Goal: Manage account settings

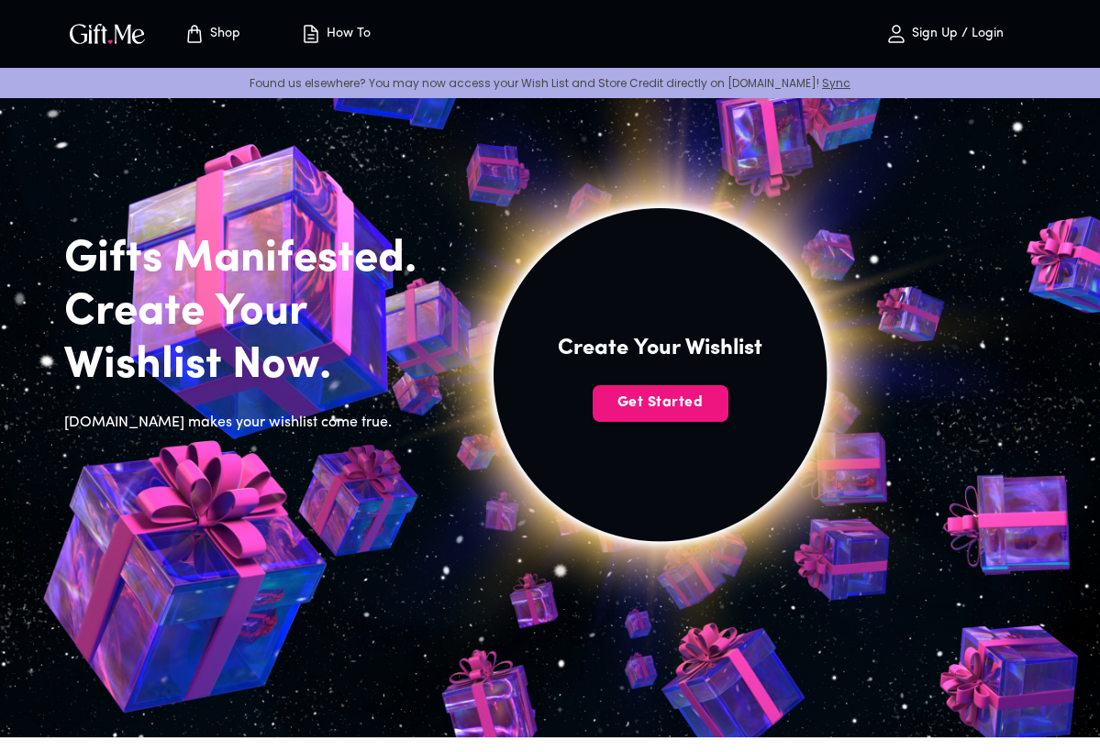
click at [950, 29] on p "Sign Up / Login" at bounding box center [955, 35] width 96 height 16
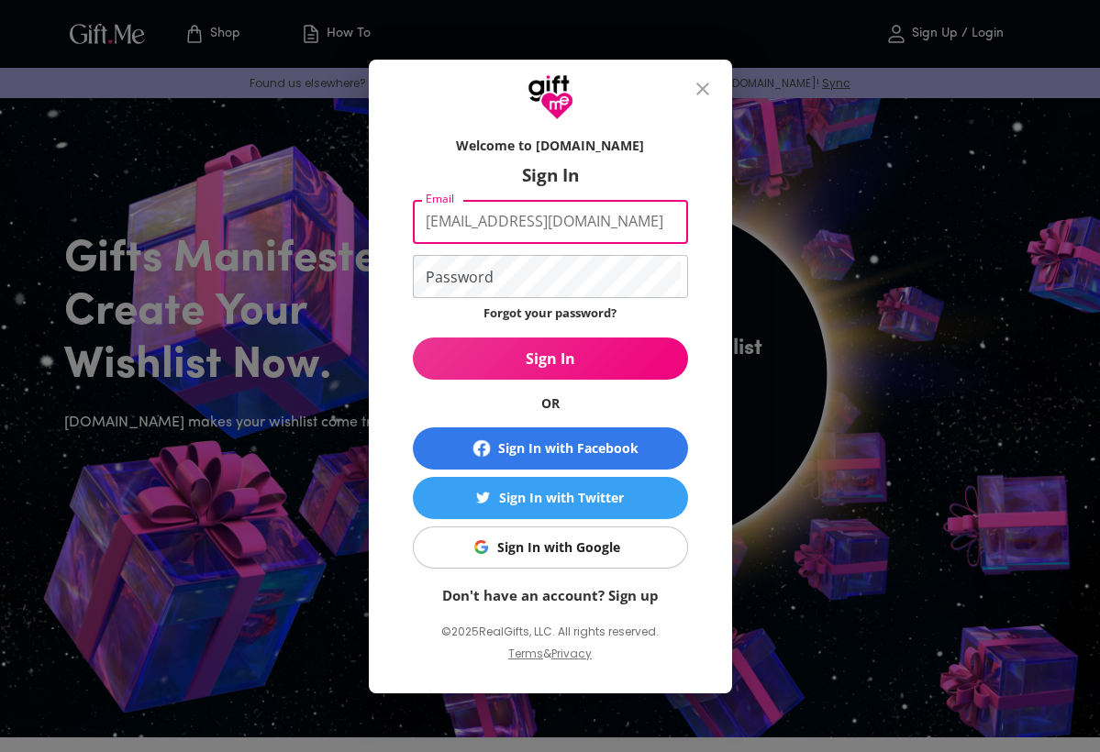
type input "[EMAIL_ADDRESS][DOMAIN_NAME]"
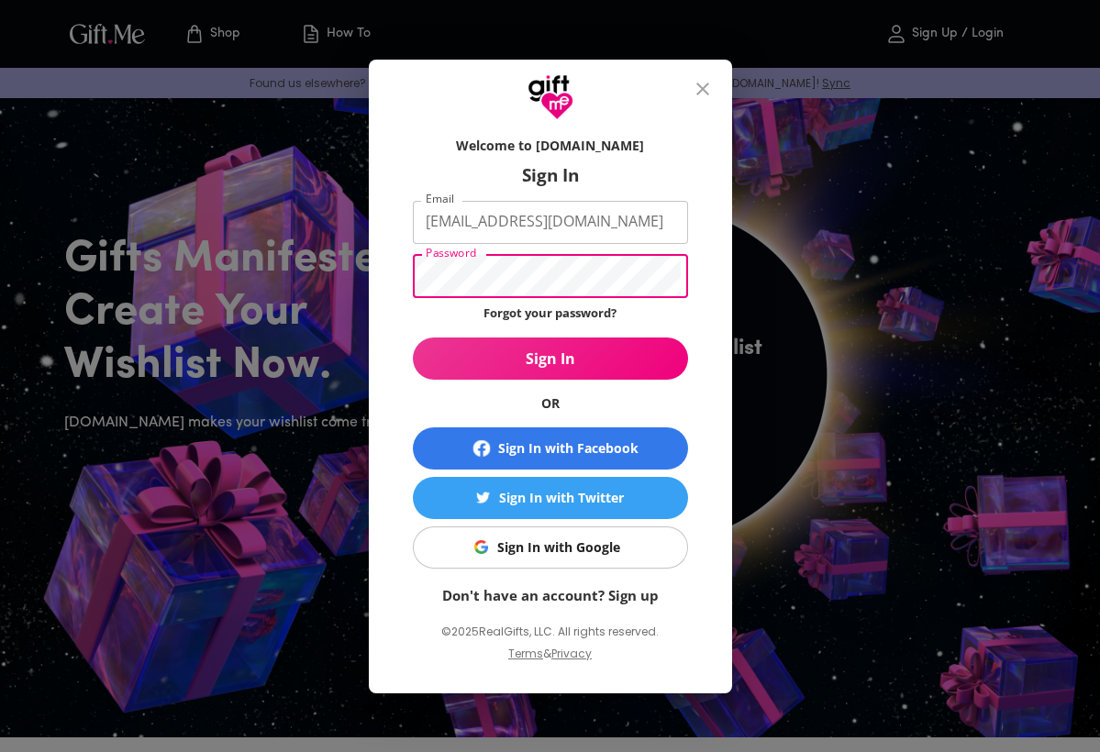
click at [549, 358] on button "Sign In" at bounding box center [550, 359] width 275 height 42
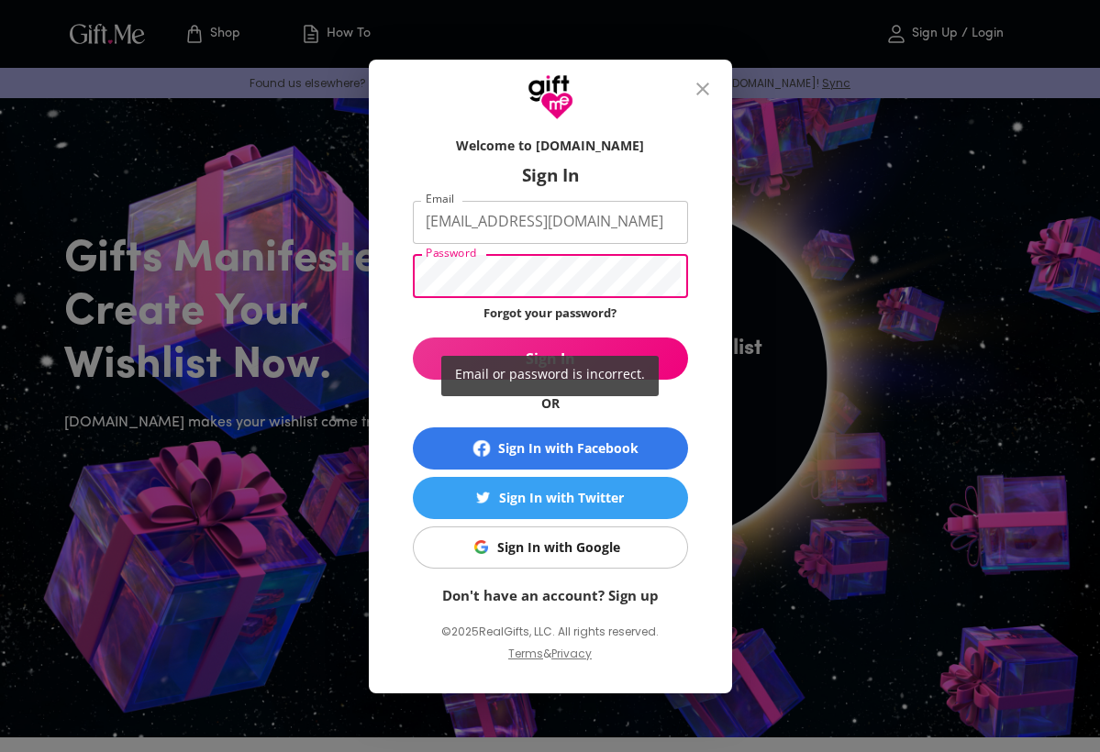
click at [549, 358] on button "Sign In" at bounding box center [550, 359] width 275 height 42
click at [571, 317] on div "Email or password is incorrect." at bounding box center [550, 376] width 1100 height 752
click at [567, 309] on div "Email or password is incorrect." at bounding box center [550, 376] width 1100 height 752
click at [549, 312] on div "Email or password is incorrect." at bounding box center [550, 376] width 1100 height 752
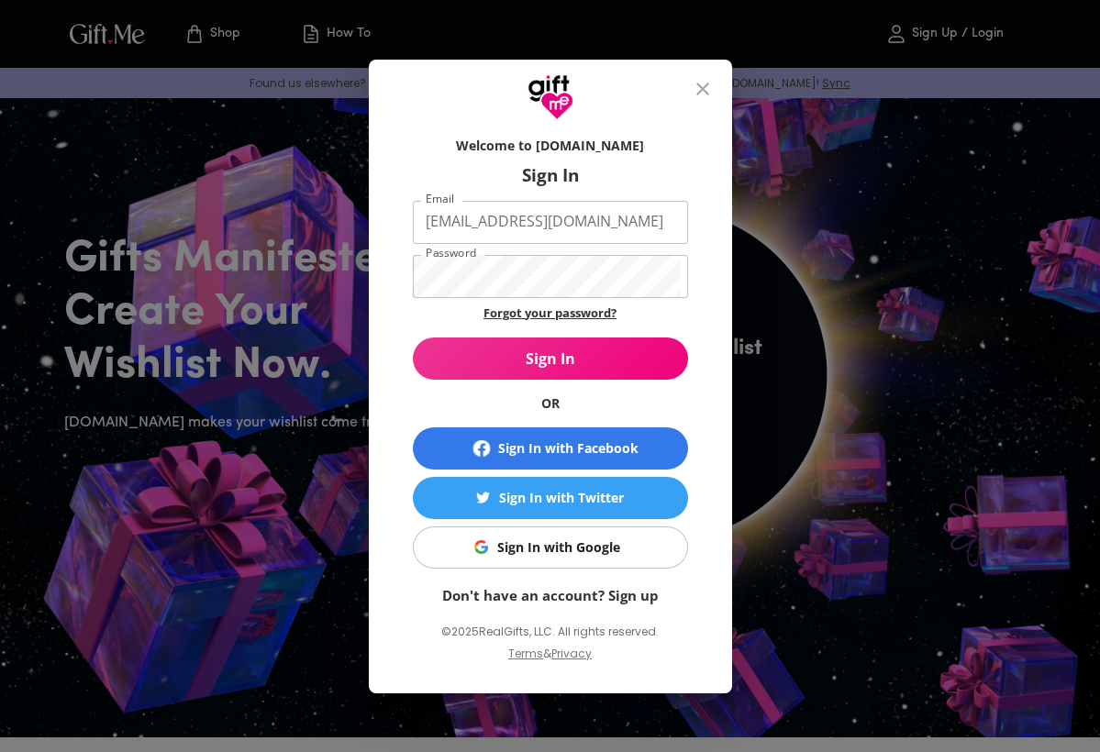
click at [548, 314] on link "Forgot your password?" at bounding box center [549, 313] width 133 height 17
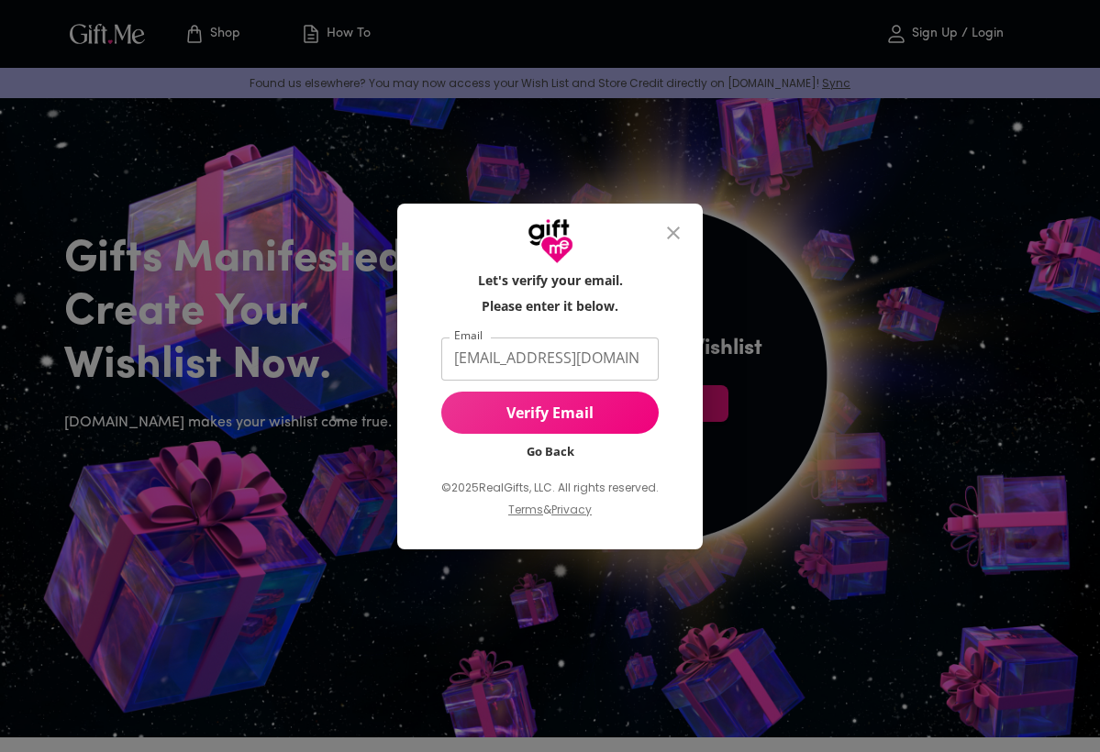
click at [520, 418] on span "Verify Email" at bounding box center [549, 413] width 217 height 20
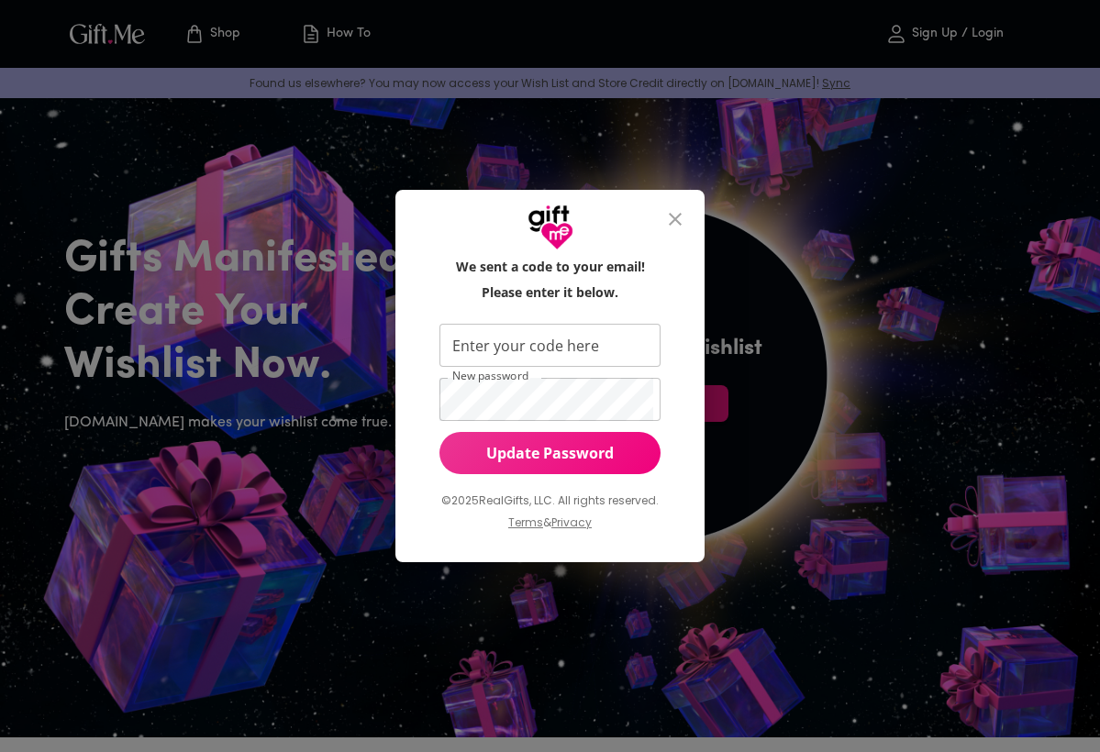
click at [679, 212] on icon "close" at bounding box center [675, 219] width 22 height 22
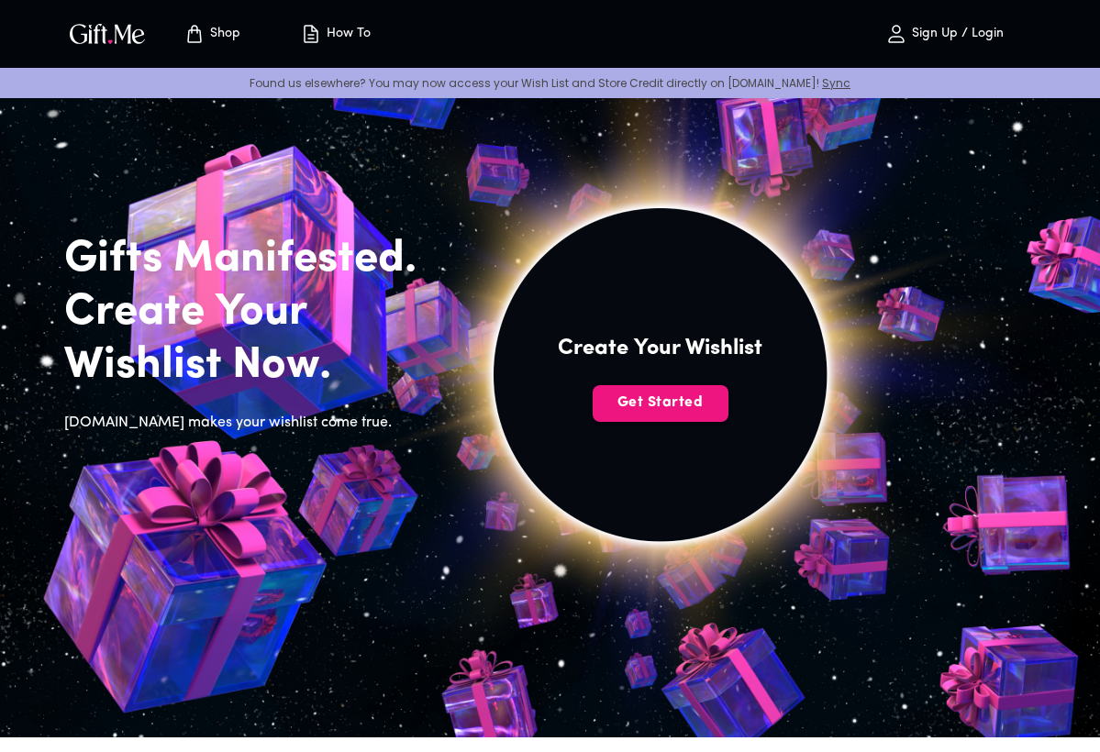
click at [912, 32] on p "Sign Up / Login" at bounding box center [955, 35] width 96 height 16
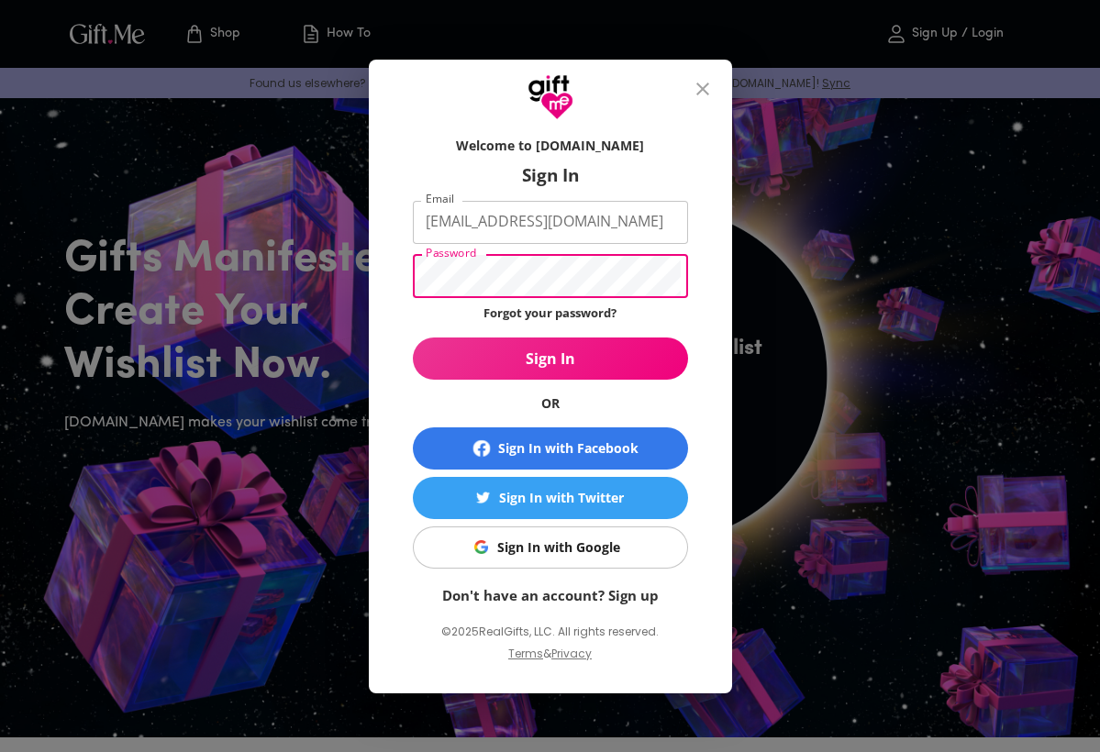
click at [498, 338] on button "Sign In" at bounding box center [550, 359] width 275 height 42
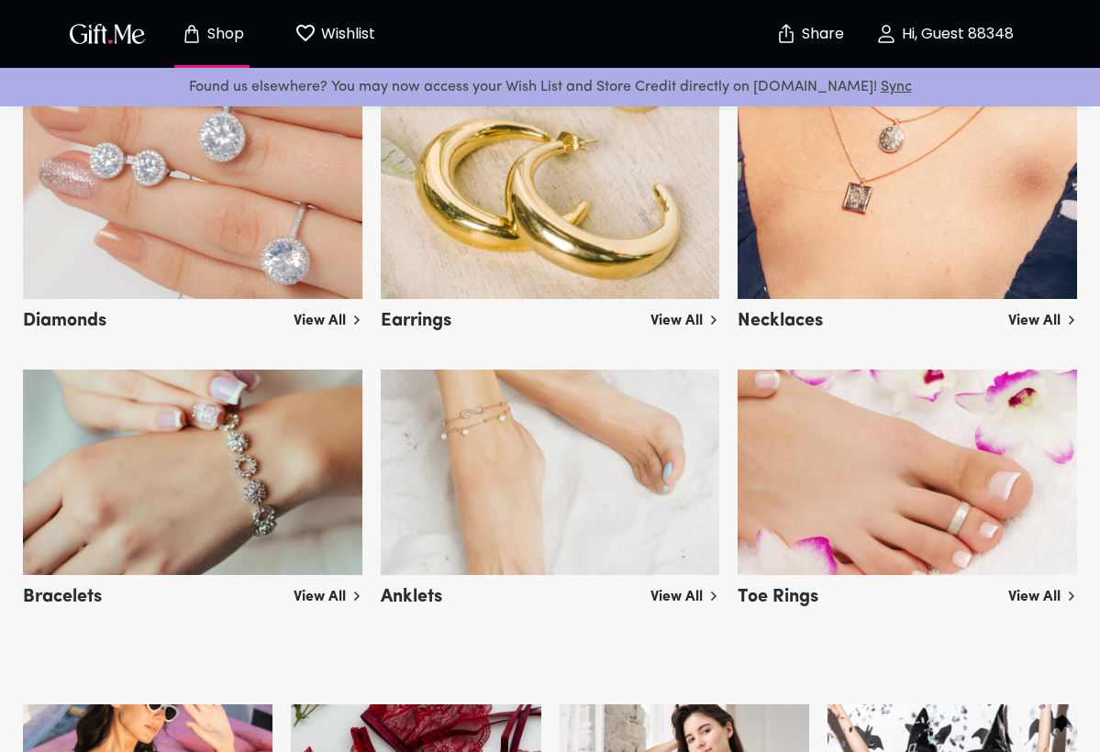
scroll to position [2701, 0]
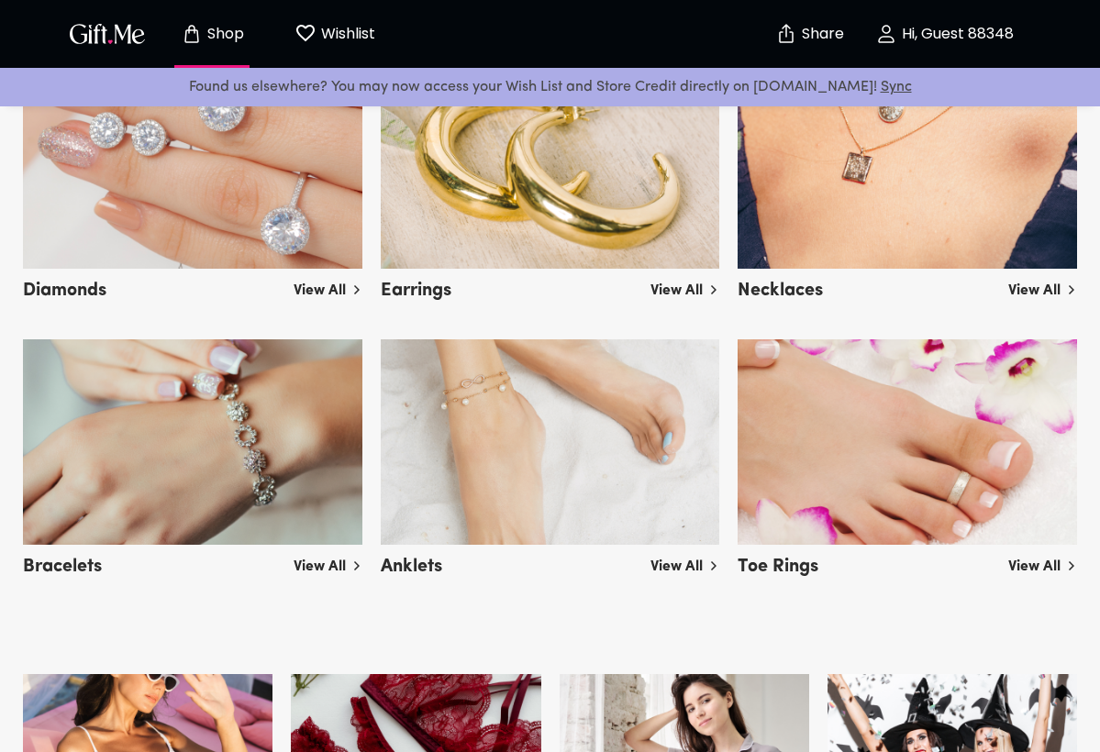
click at [135, 34] on img "button" at bounding box center [107, 33] width 83 height 27
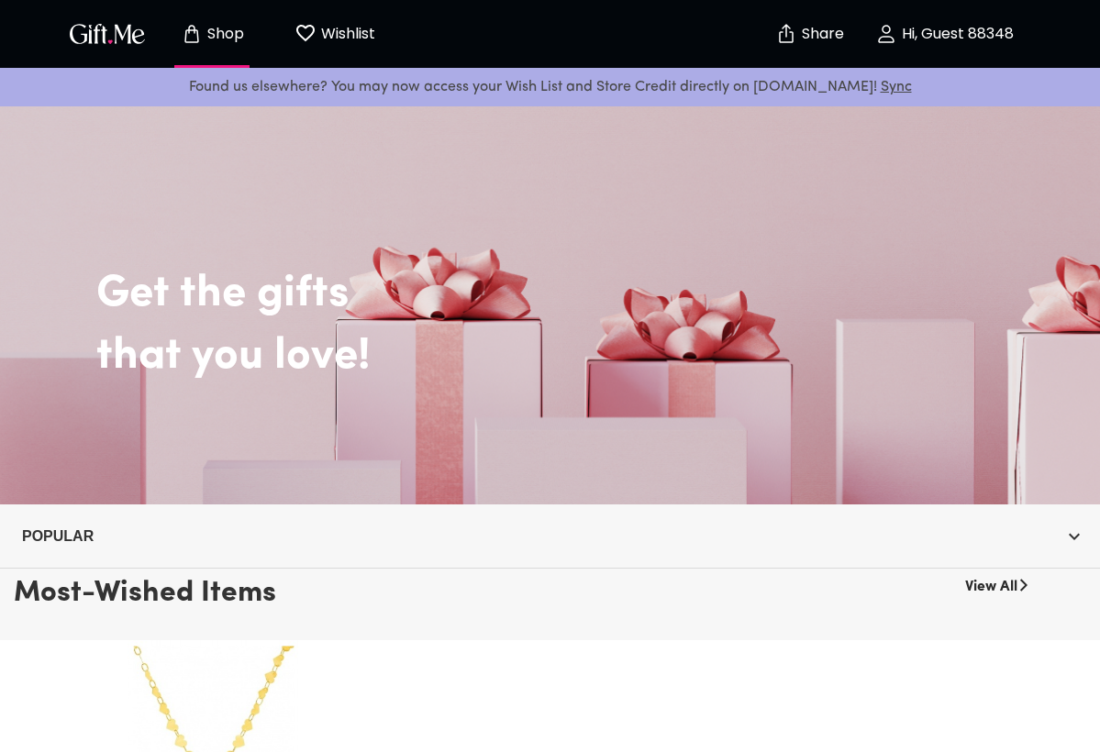
scroll to position [0, 0]
click at [341, 33] on p "Wishlist" at bounding box center [345, 34] width 59 height 24
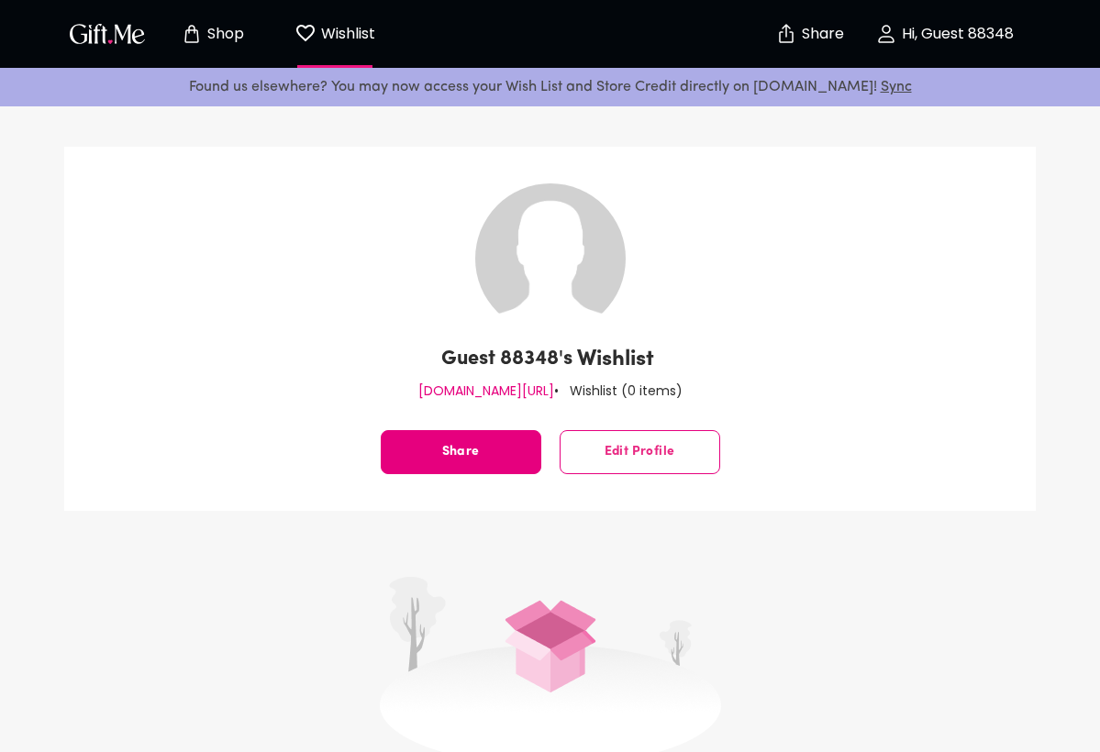
click at [964, 28] on p "Hi, Guest 88348" at bounding box center [955, 35] width 116 height 16
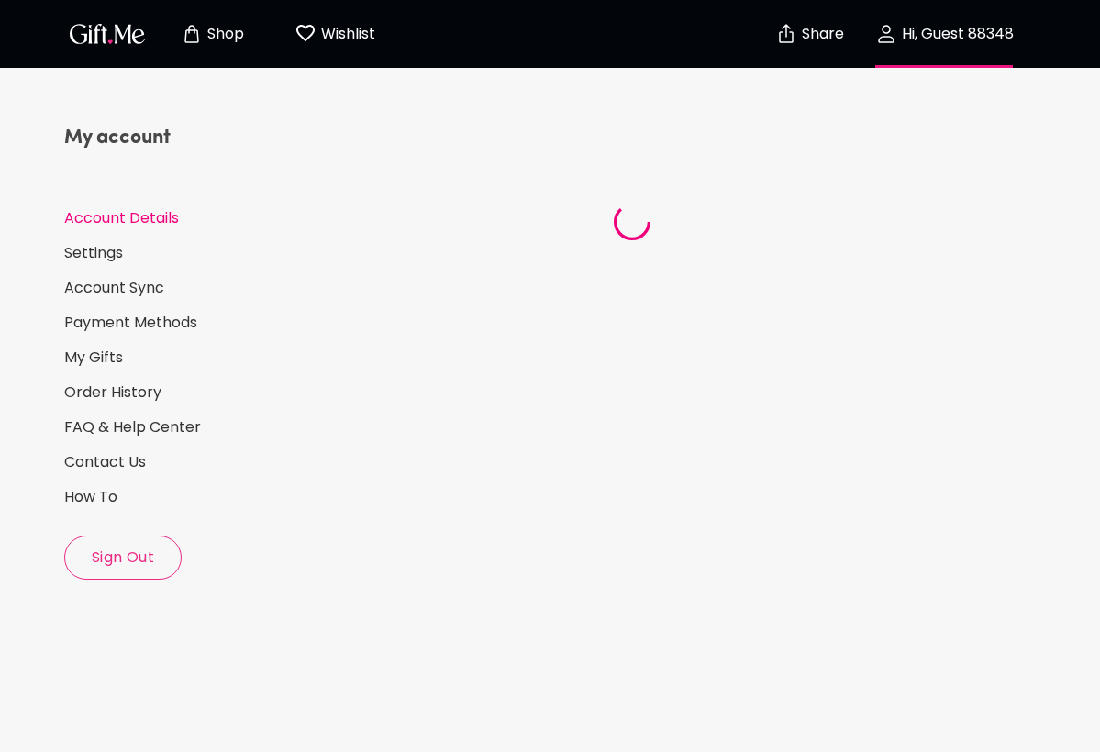
select select "US"
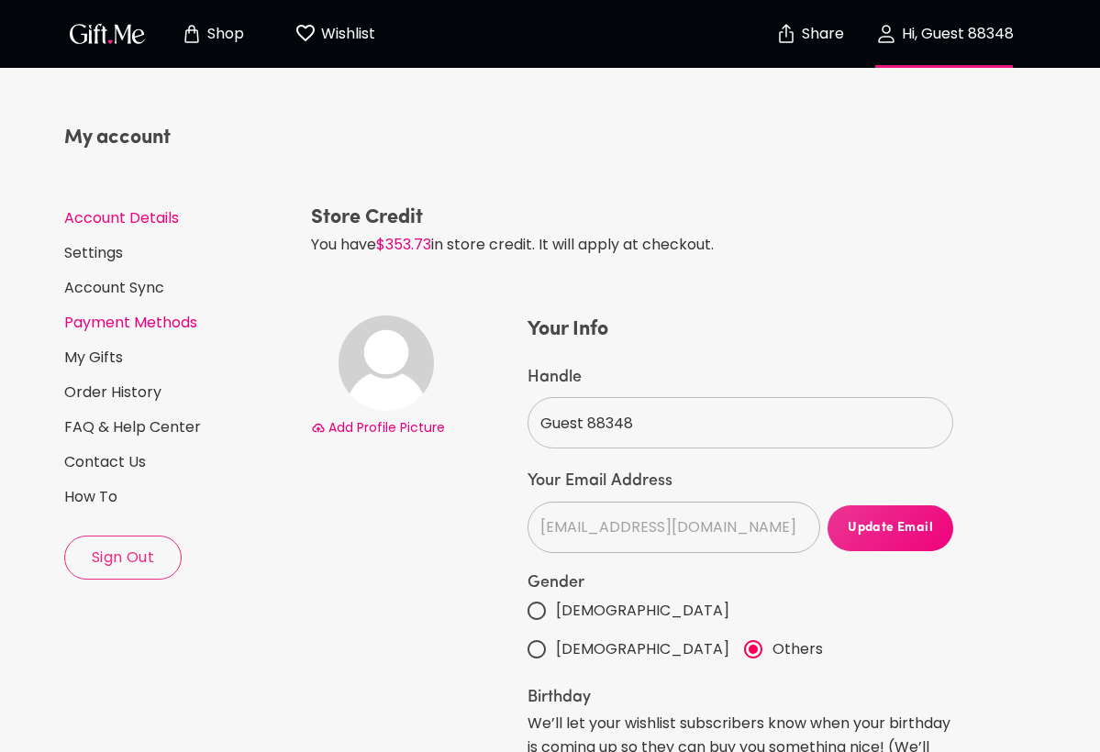
click at [120, 327] on link "Payment Methods" at bounding box center [180, 323] width 232 height 20
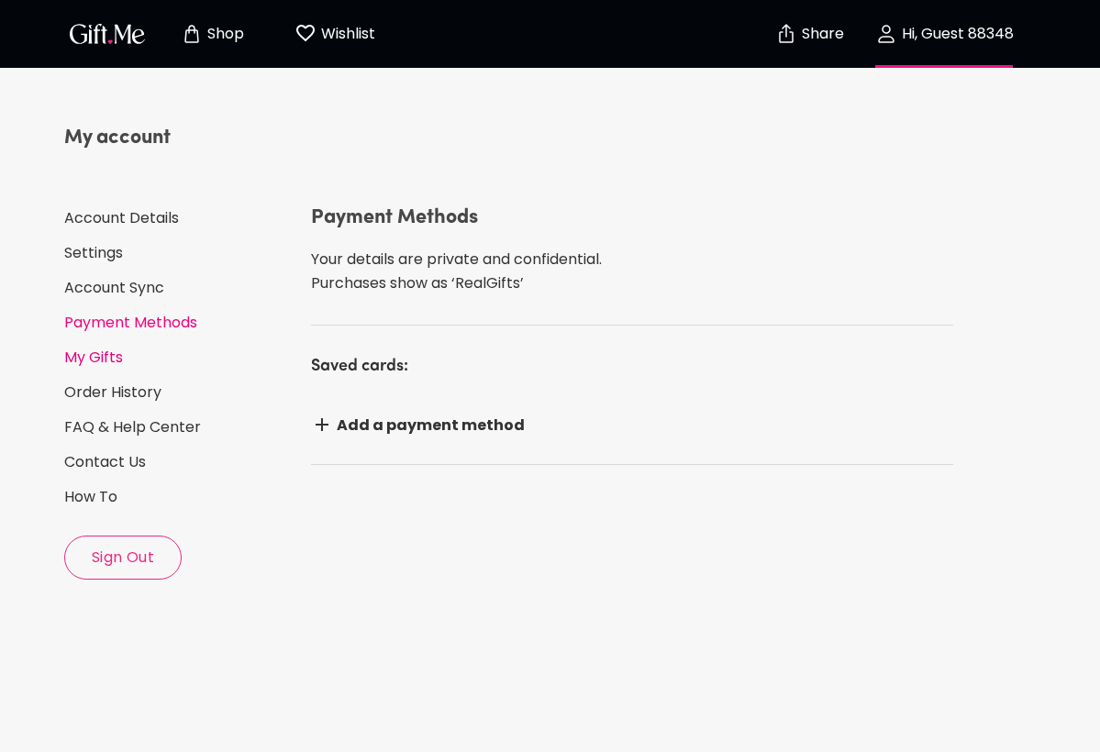
click at [97, 361] on link "My Gifts" at bounding box center [180, 358] width 232 height 20
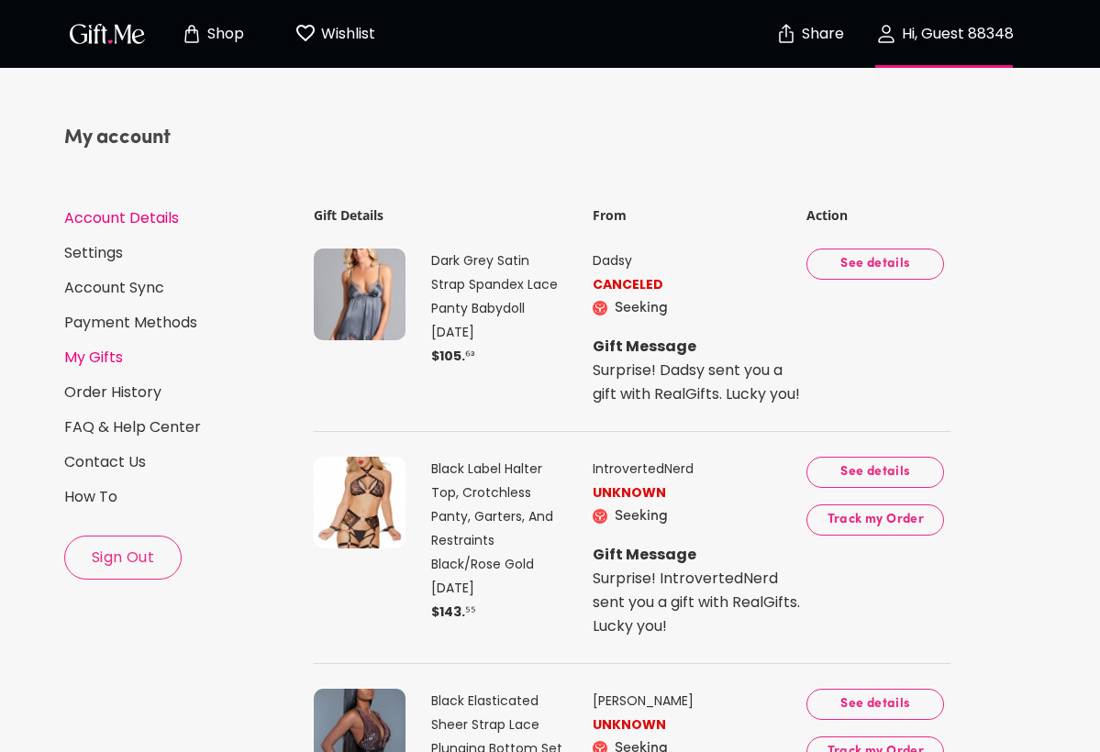
click at [131, 217] on link "Account Details" at bounding box center [180, 218] width 232 height 20
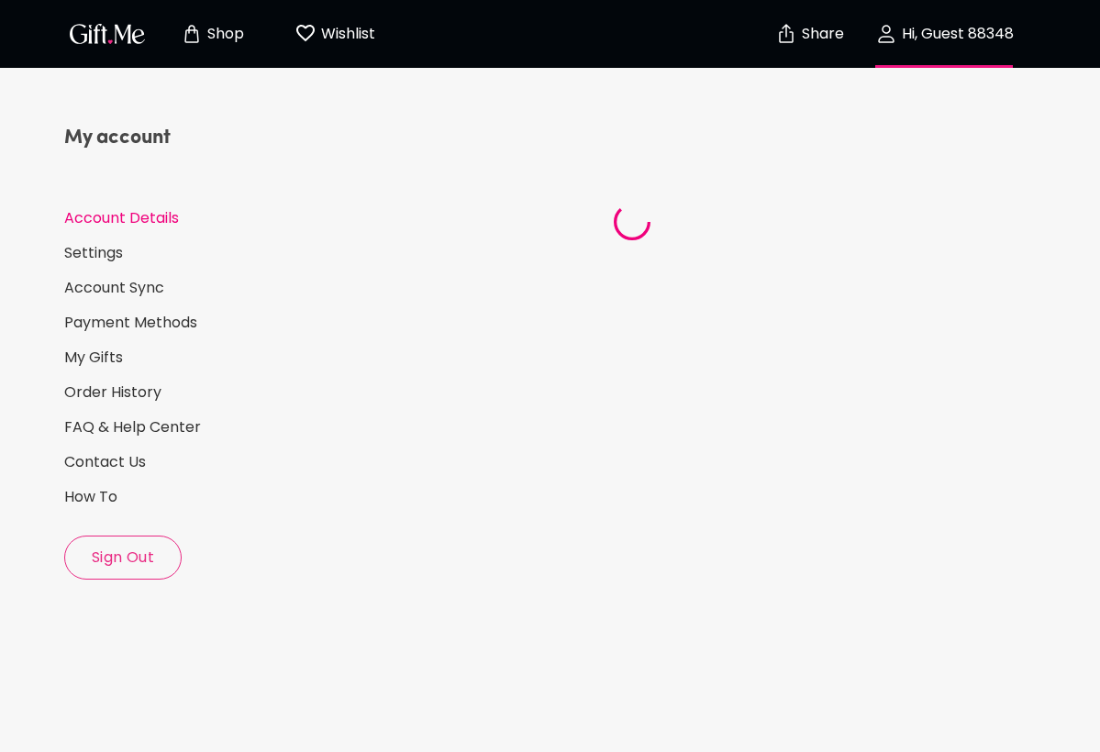
select select "US"
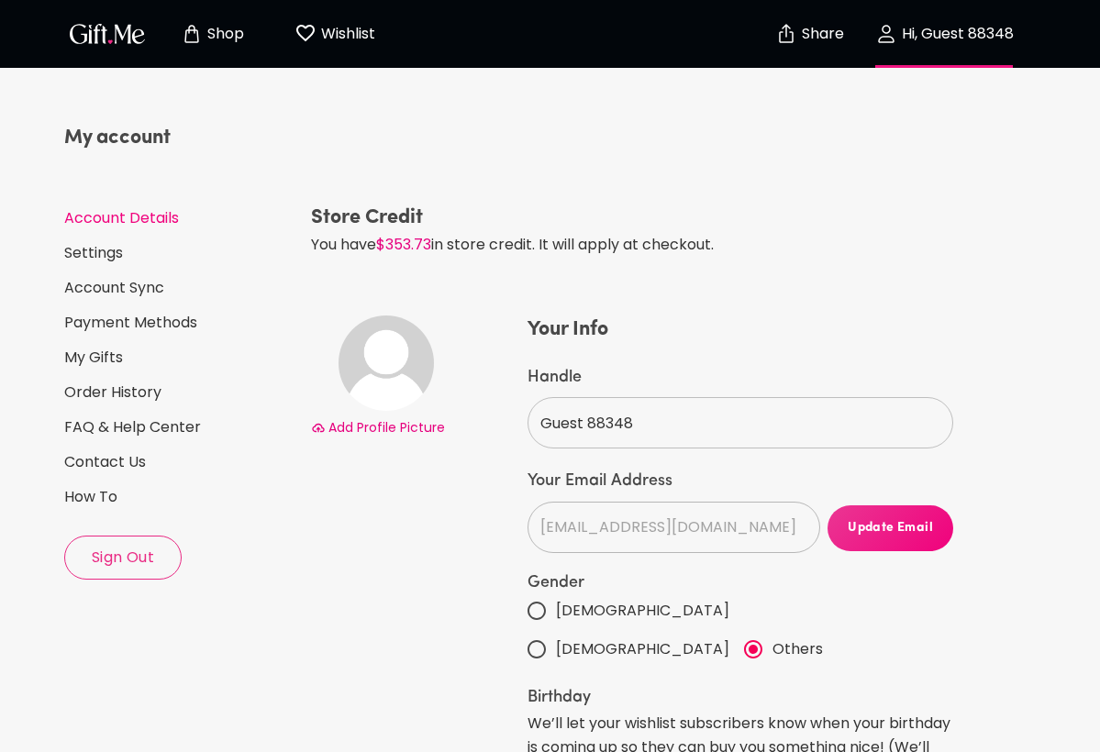
click at [245, 46] on button "Shop" at bounding box center [211, 34] width 101 height 59
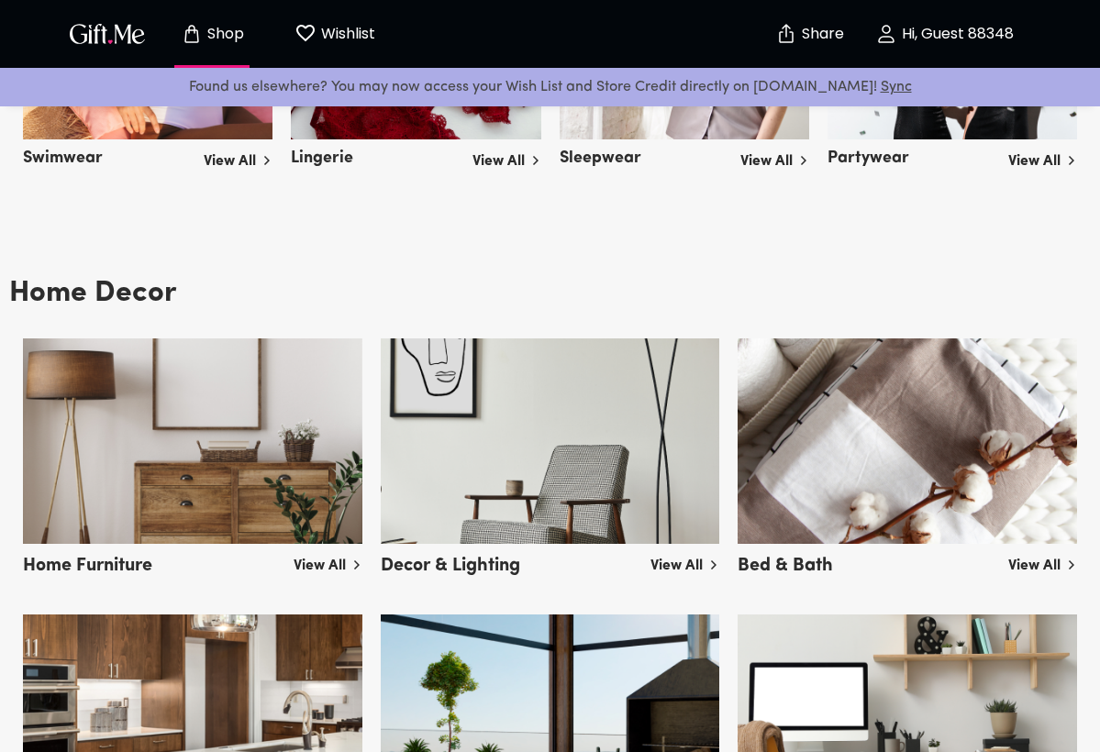
scroll to position [3448, 0]
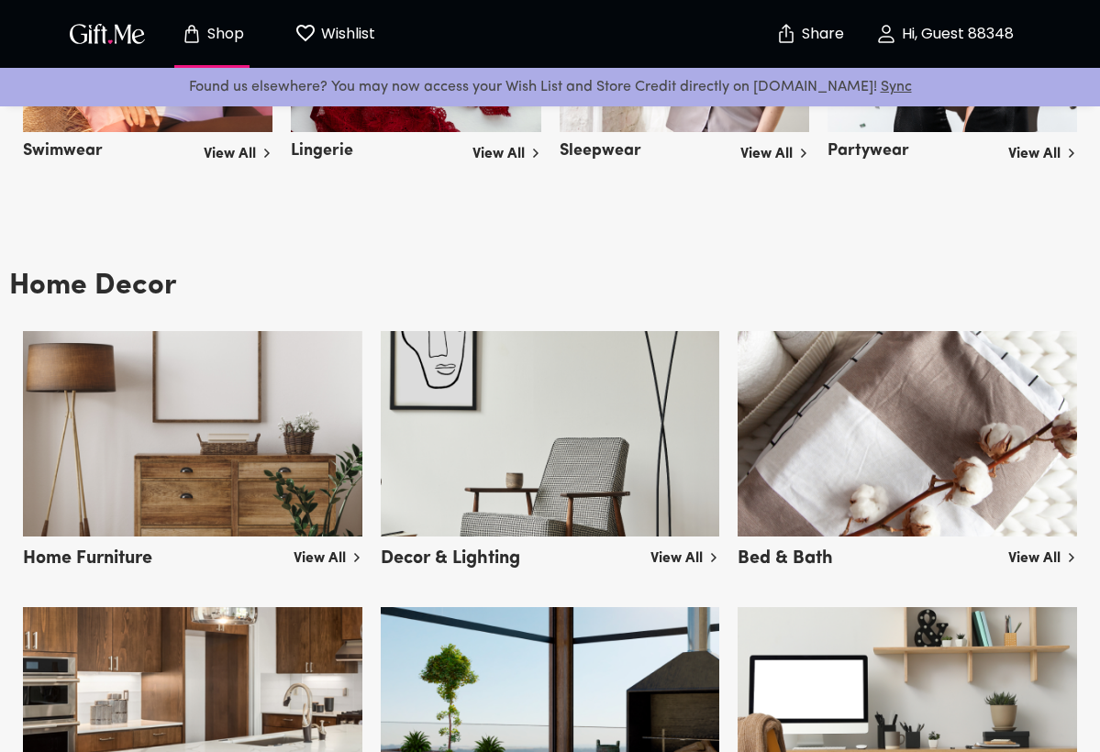
click at [312, 555] on link "View All" at bounding box center [328, 554] width 69 height 29
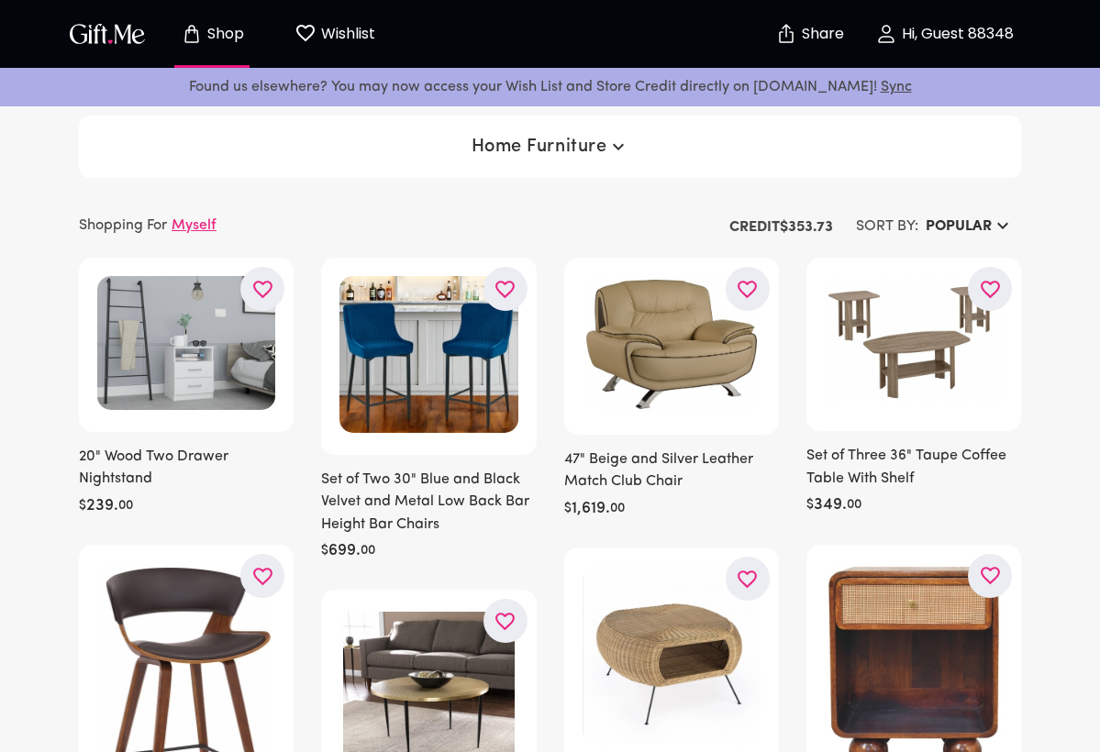
click at [911, 20] on button "Hi, Guest 88348" at bounding box center [943, 34] width 183 height 59
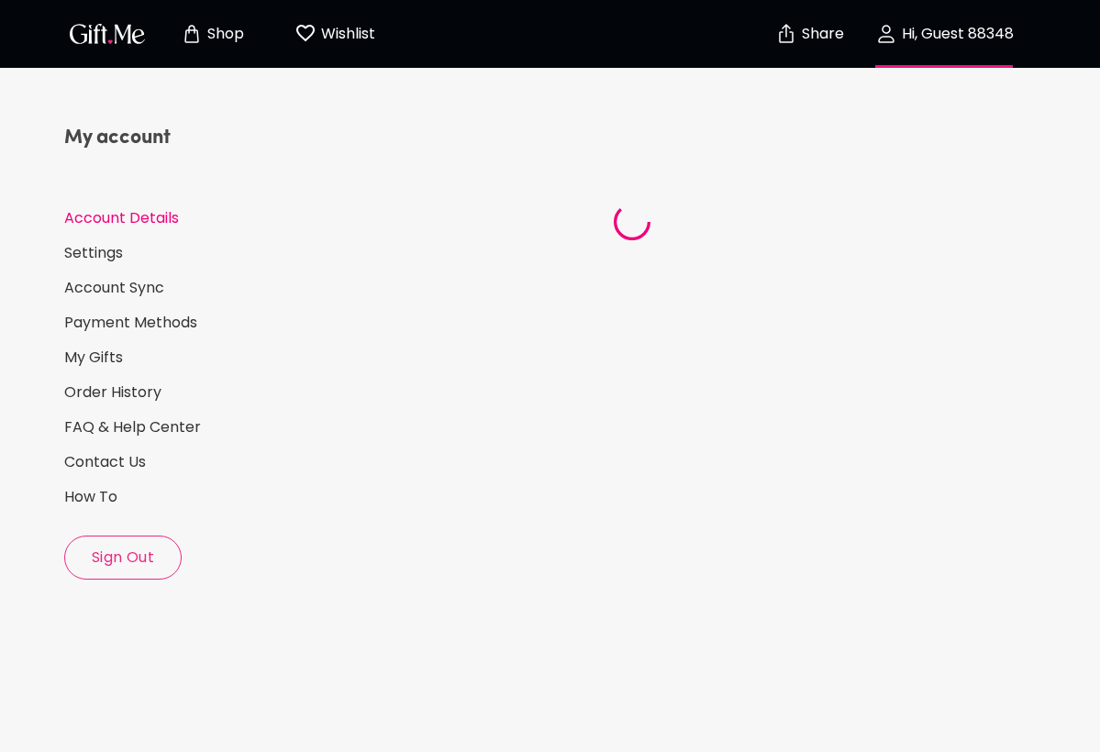
select select "US"
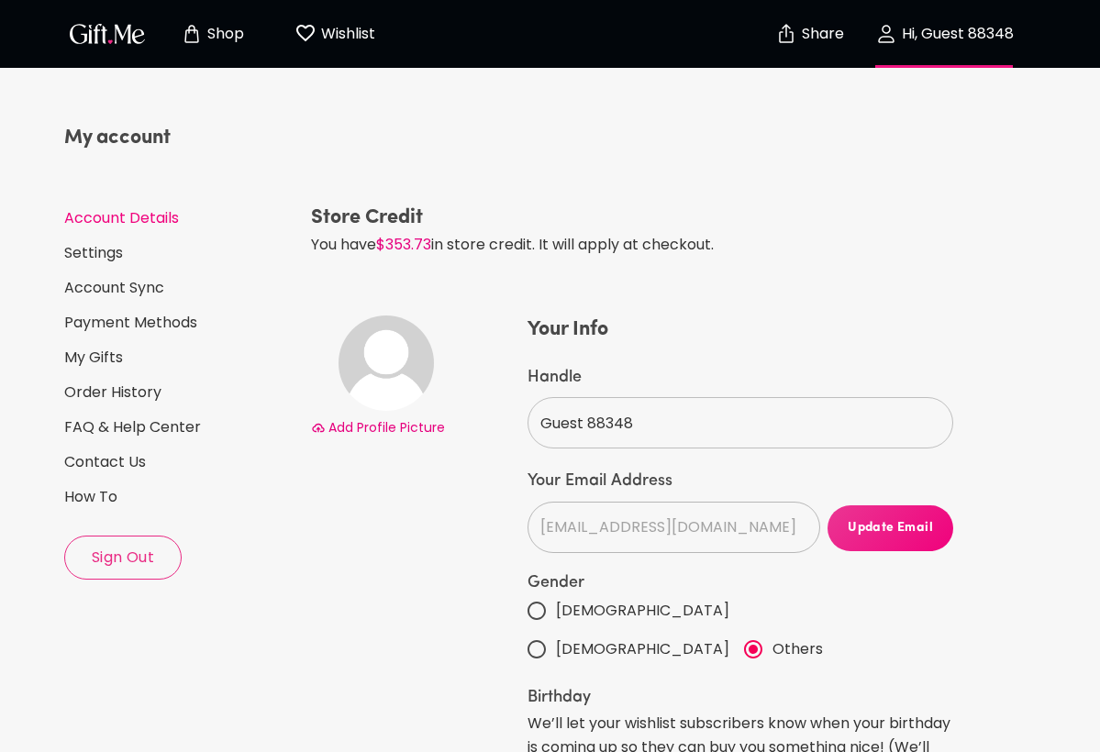
click at [211, 44] on span "Shop" at bounding box center [211, 34] width 101 height 22
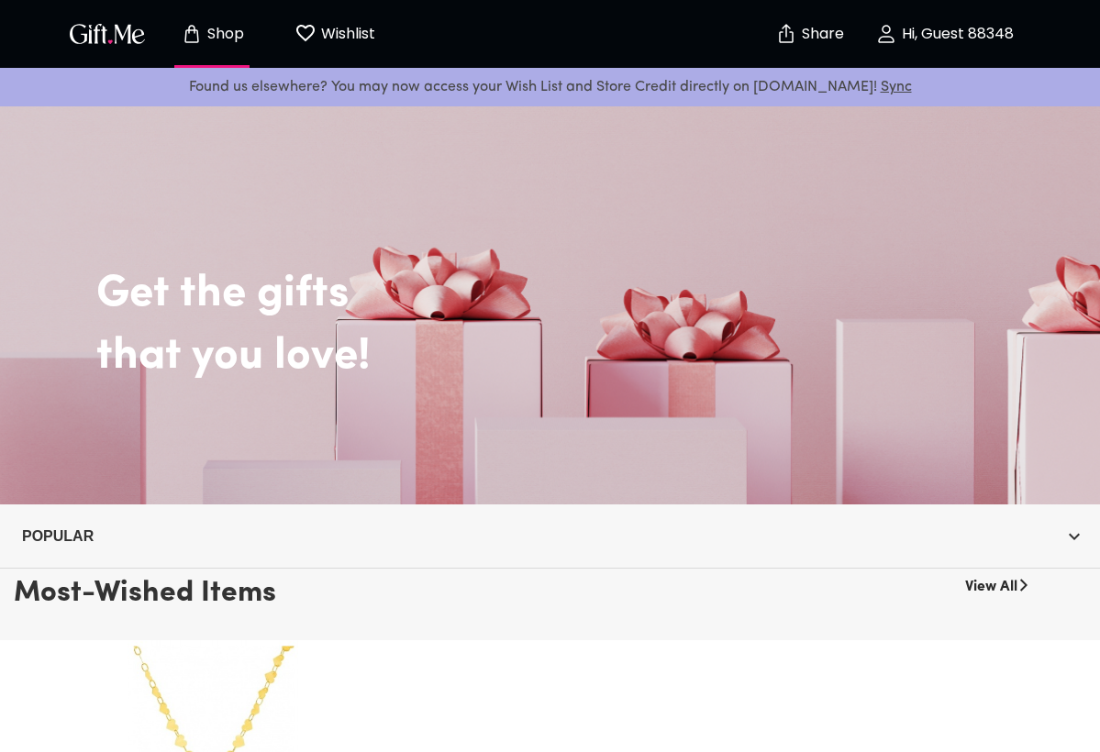
click at [1074, 539] on icon "button" at bounding box center [1074, 536] width 11 height 6
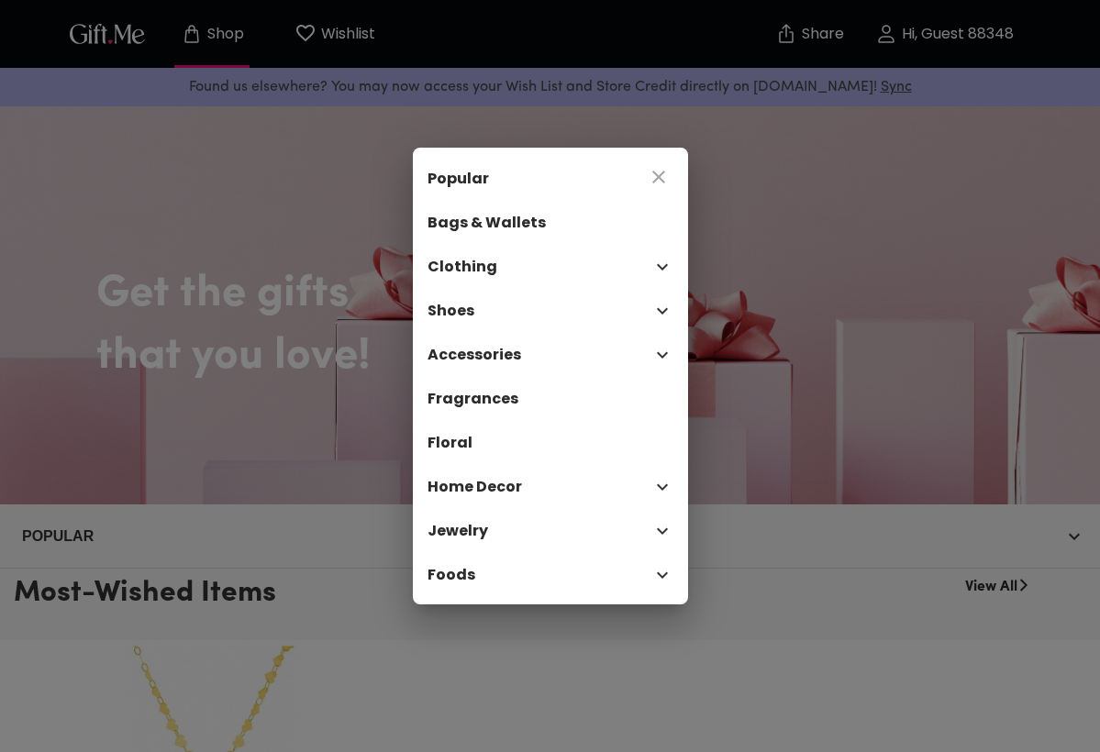
click at [658, 174] on icon "close" at bounding box center [659, 177] width 22 height 22
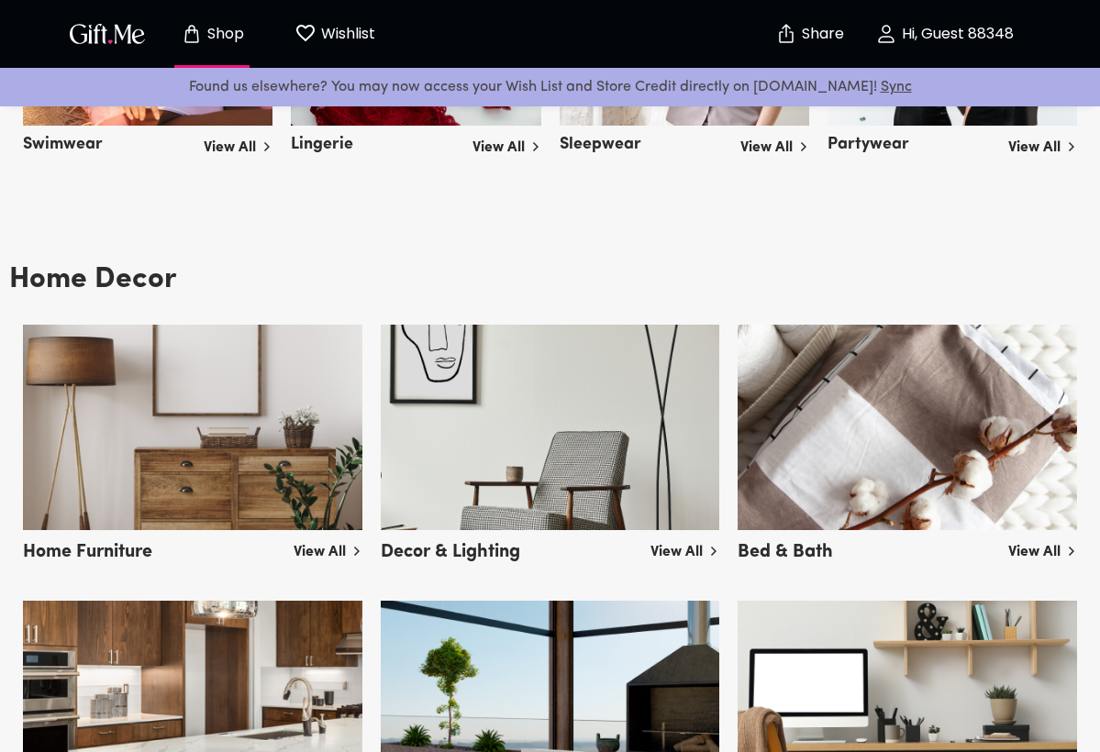
scroll to position [3488, 0]
